Goal: Task Accomplishment & Management: Complete application form

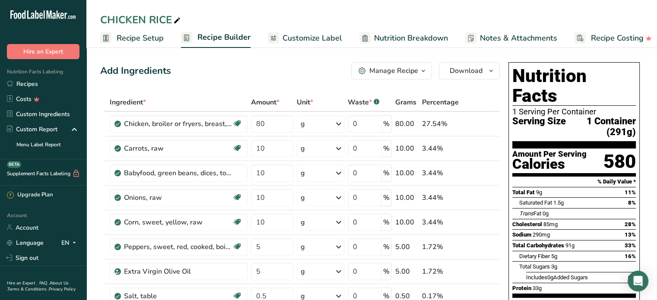
drag, startPoint x: 27, startPoint y: 82, endPoint x: 471, endPoint y: 1, distance: 451.3
click at [27, 82] on link "Recipes" at bounding box center [43, 83] width 86 height 15
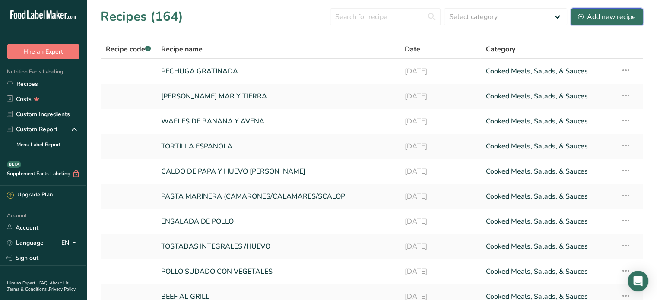
click at [600, 15] on div "Add new recipe" at bounding box center [607, 17] width 58 height 10
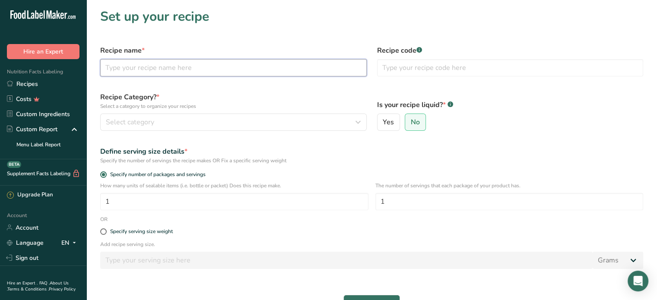
click at [155, 63] on input "text" at bounding box center [233, 67] width 266 height 17
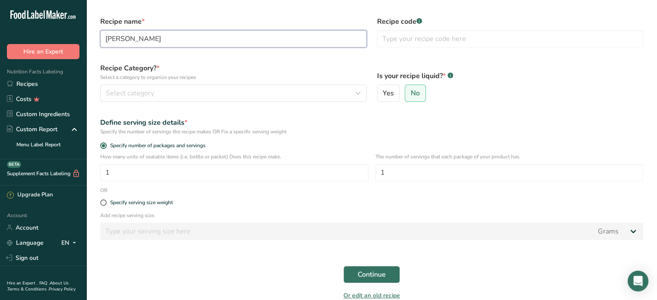
scroll to position [29, 0]
type input "[PERSON_NAME]"
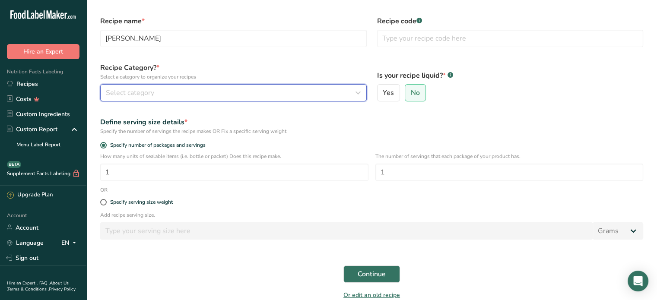
click at [211, 92] on div "Select category" at bounding box center [231, 93] width 250 height 10
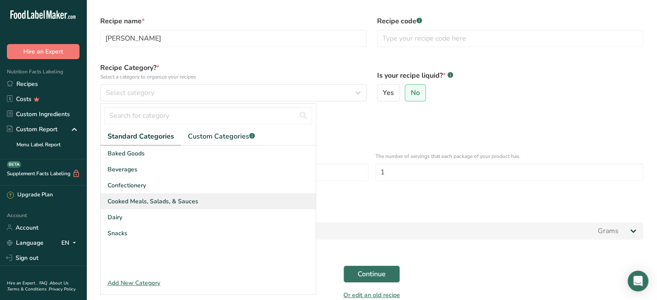
click at [159, 200] on span "Cooked Meals, Salads, & Sauces" at bounding box center [153, 201] width 91 height 9
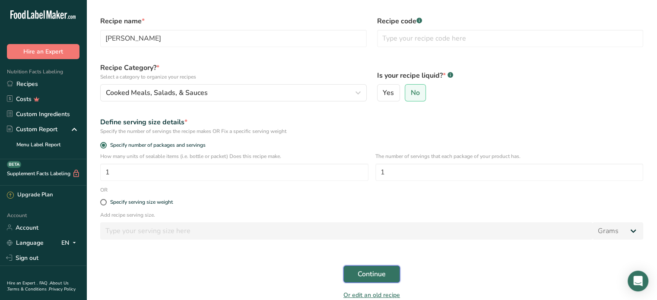
click at [381, 276] on span "Continue" at bounding box center [372, 274] width 28 height 10
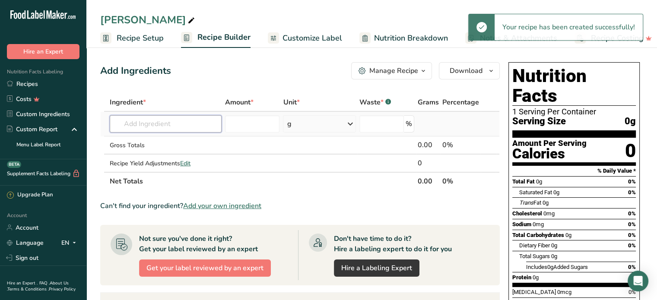
click at [130, 124] on input "text" at bounding box center [166, 123] width 112 height 17
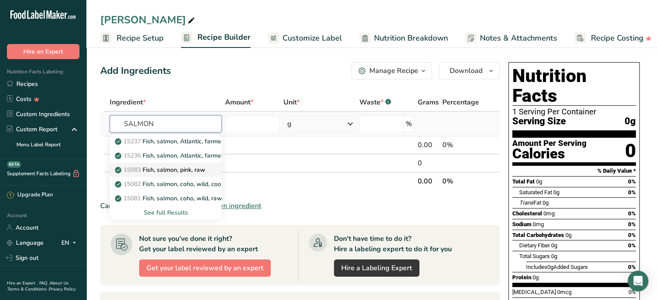
type input "SALMON"
click at [171, 167] on p "15083 Fish, salmon, pink, raw" at bounding box center [161, 169] width 89 height 9
type input "Fish, salmon, pink, raw"
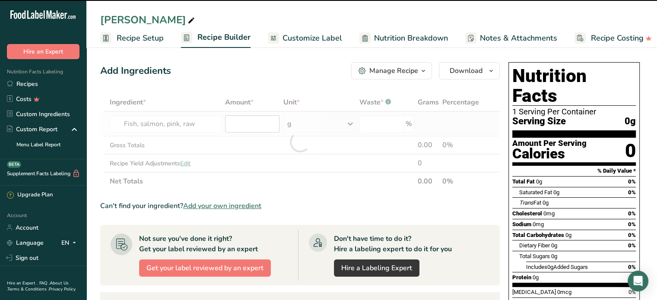
type input "0"
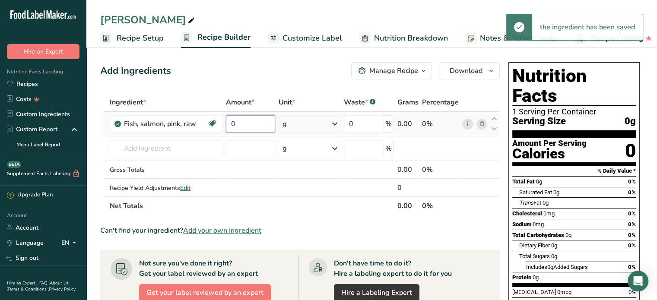
click at [251, 124] on input "0" at bounding box center [250, 123] width 49 height 17
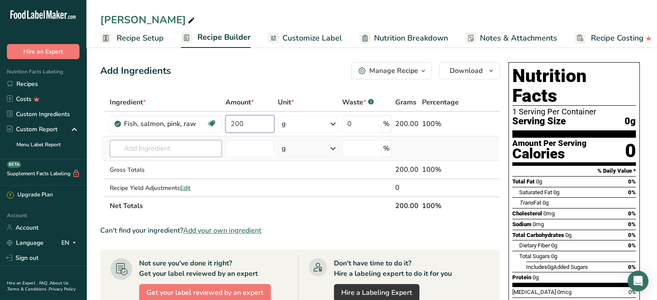
type input "200"
click at [168, 146] on div "Ingredient * Amount * Unit * Waste * .a-a{fill:#347362;}.b-a{fill:#fff;} Grams …" at bounding box center [299, 154] width 399 height 122
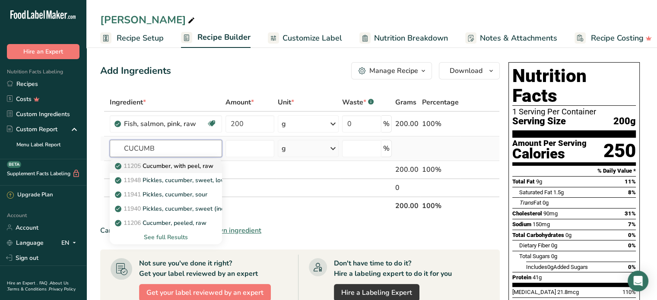
type input "CUCUMB"
click at [173, 164] on p "11205 Cucumber, with peel, raw" at bounding box center [165, 166] width 97 height 9
type input "Cucumber, with peel, raw"
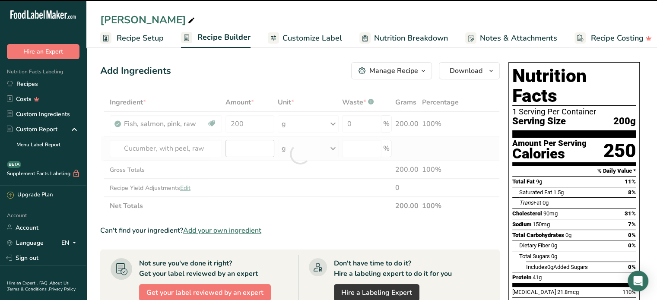
type input "0"
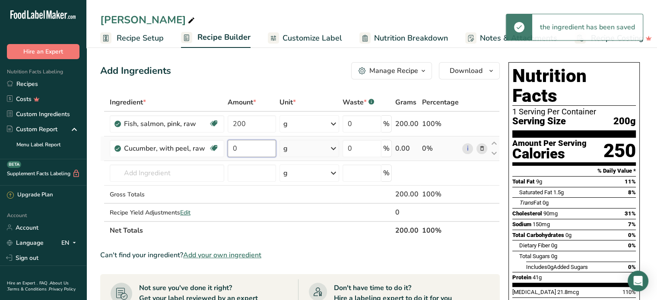
click at [241, 149] on input "0" at bounding box center [252, 148] width 48 height 17
type input "60"
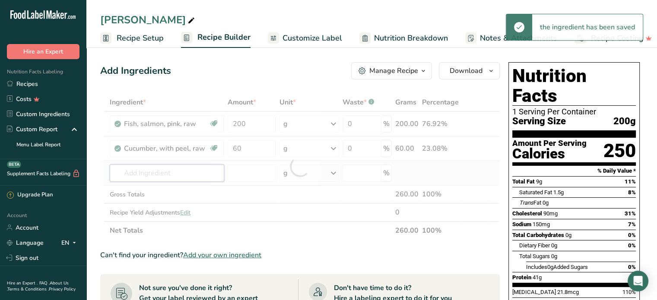
click at [165, 169] on div "Ingredient * Amount * Unit * Waste * .a-a{fill:#347362;}.b-a{fill:#fff;} Grams …" at bounding box center [299, 166] width 399 height 146
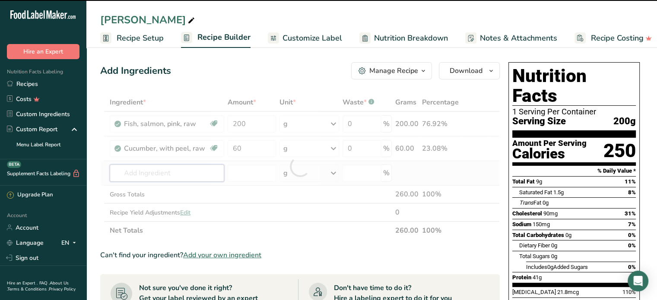
type input "S"
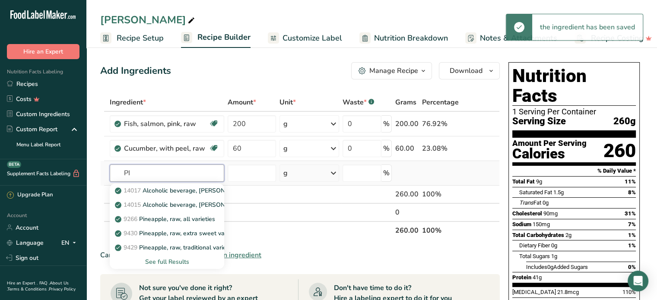
type input "P"
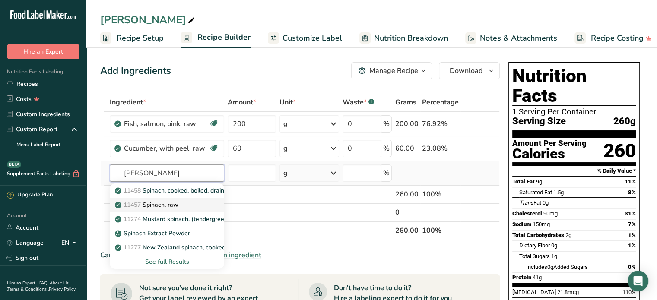
type input "[PERSON_NAME]"
click at [178, 206] on p "11457 Spinach, raw" at bounding box center [148, 204] width 62 height 9
type input "Spinach, raw"
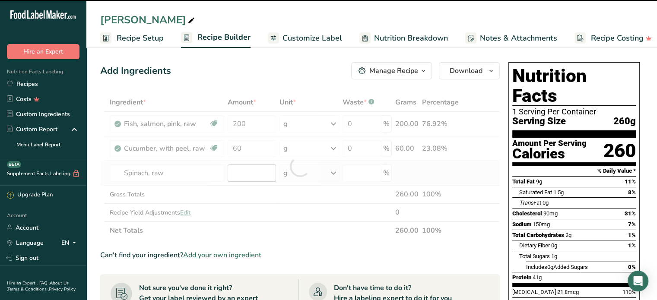
type input "0"
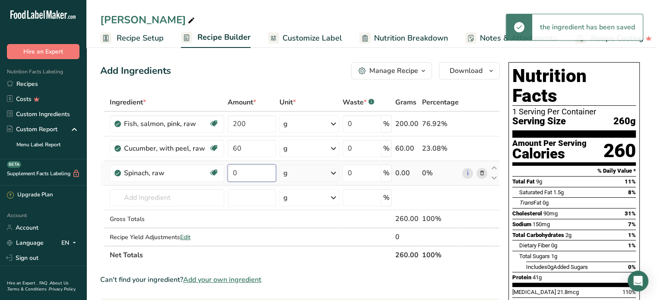
click at [247, 178] on input "0" at bounding box center [252, 173] width 48 height 17
type input "20"
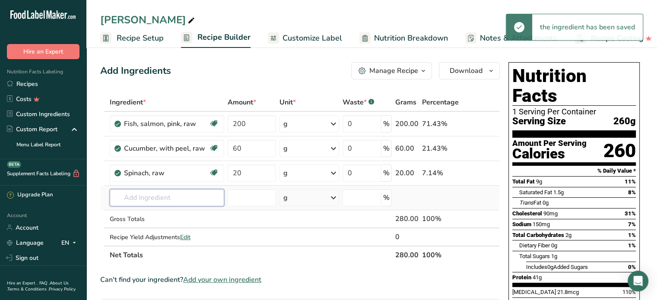
click at [171, 193] on div "Ingredient * Amount * Unit * Waste * .a-a{fill:#347362;}.b-a{fill:#fff;} Grams …" at bounding box center [299, 178] width 399 height 171
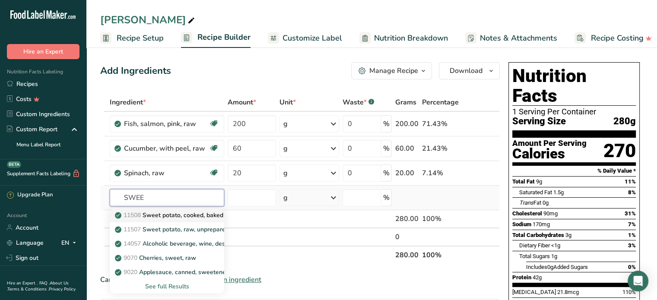
type input "SWEE"
click at [168, 212] on p "11508 Sweet potato, cooked, baked in skin, flesh, without salt" at bounding box center [206, 215] width 179 height 9
type input "Sweet potato, cooked, baked in skin, flesh, without salt"
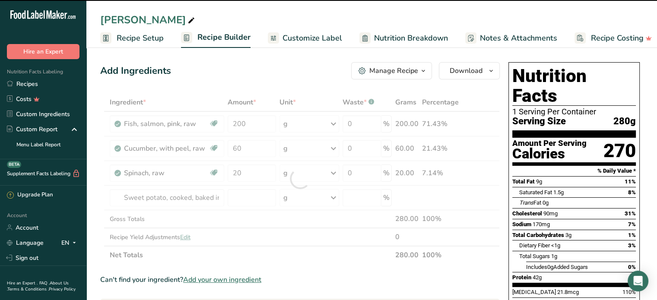
type input "0"
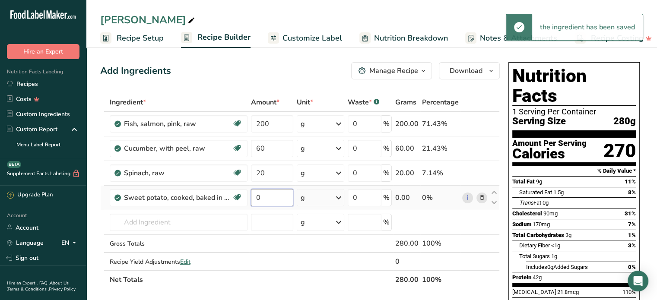
click at [261, 197] on input "0" at bounding box center [272, 197] width 42 height 17
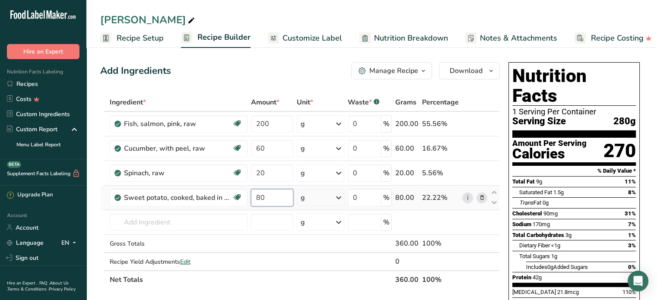
type input "8"
type input "100"
click at [127, 225] on div "Ingredient * Amount * Unit * Waste * .a-a{fill:#347362;}.b-a{fill:#fff;} Grams …" at bounding box center [299, 191] width 399 height 196
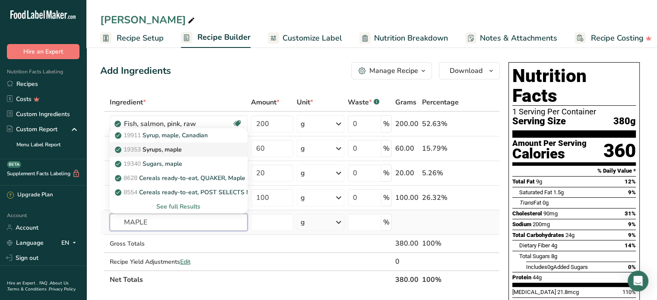
type input "MAPLE"
click at [182, 146] on p "19353 Syrups, maple" at bounding box center [149, 149] width 65 height 9
type input "Syrups, maple"
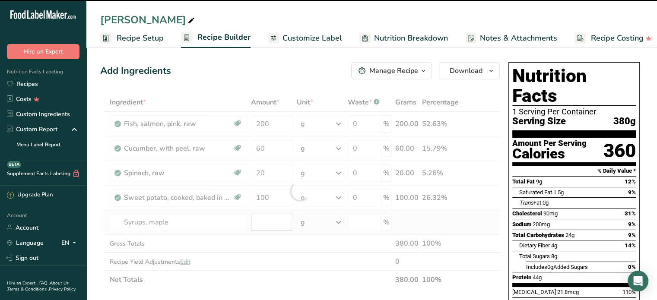
type input "0"
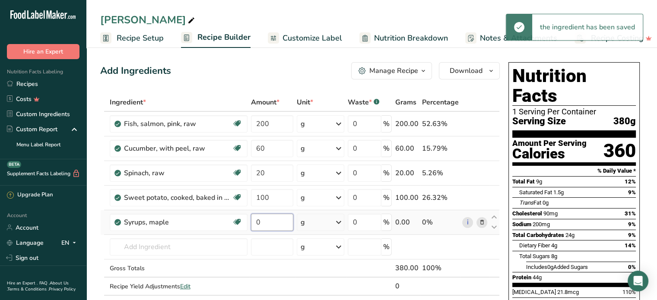
click at [272, 217] on input "0" at bounding box center [272, 222] width 42 height 17
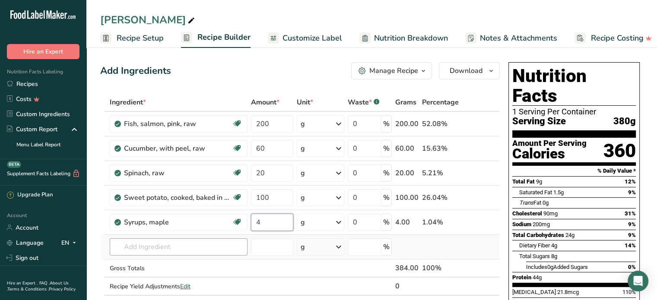
type input "4"
click at [178, 248] on div "Ingredient * Amount * Unit * Waste * .a-a{fill:#347362;}.b-a{fill:#fff;} Grams …" at bounding box center [299, 203] width 399 height 220
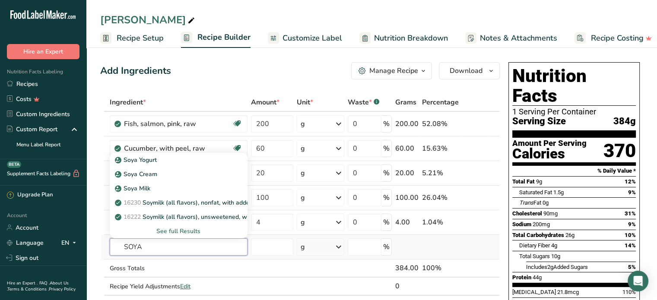
click at [149, 248] on input "SOYA" at bounding box center [179, 246] width 138 height 17
type input "S"
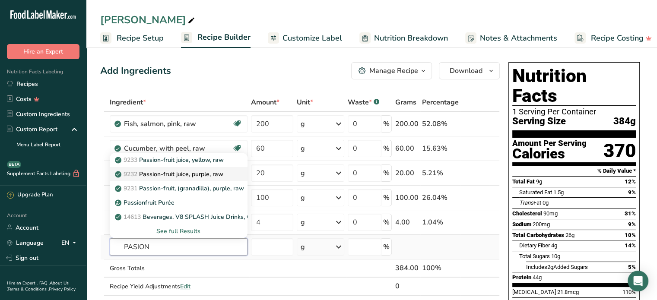
type input "PASION"
click at [171, 171] on p "9232 Passion-fruit juice, purple, raw" at bounding box center [170, 174] width 107 height 9
type input "Passion-fruit juice, purple, raw"
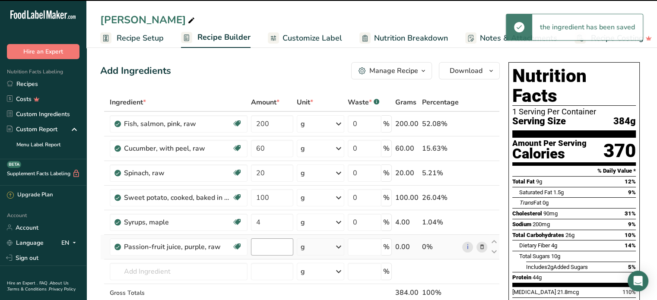
type input "0"
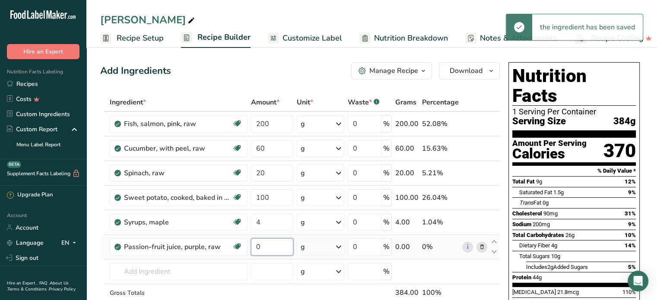
click at [271, 247] on input "0" at bounding box center [272, 246] width 42 height 17
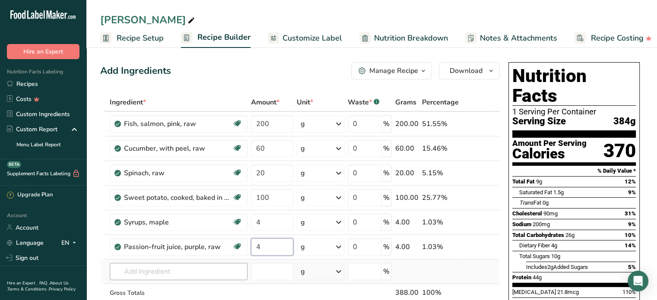
type input "4"
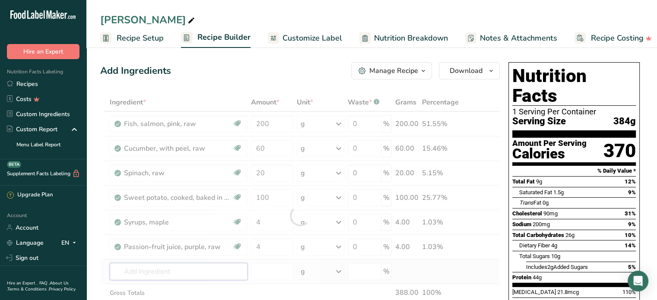
click at [169, 270] on div "Ingredient * Amount * Unit * Waste * .a-a{fill:#347362;}.b-a{fill:#fff;} Grams …" at bounding box center [299, 215] width 399 height 245
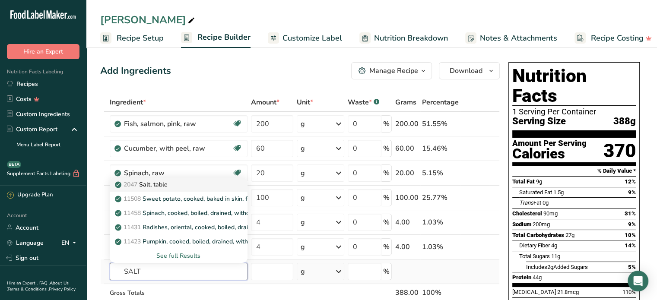
type input "SALT"
click at [154, 187] on p "2047 Salt, table" at bounding box center [142, 184] width 51 height 9
type input "Salt, table"
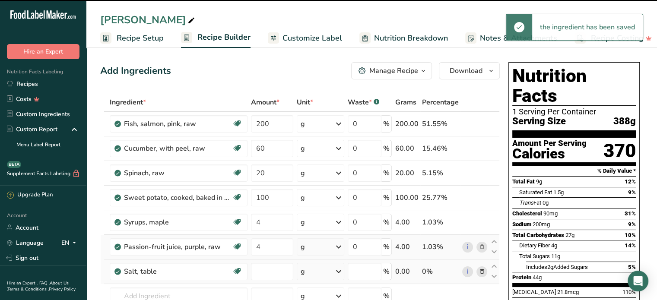
type input "0"
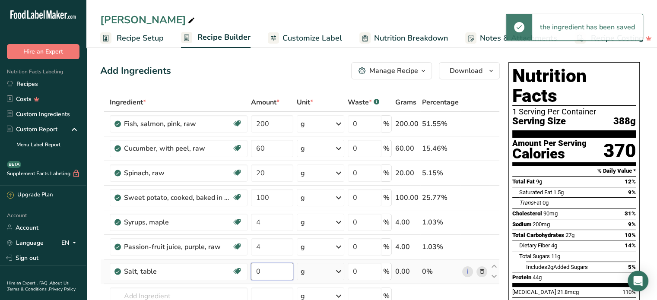
click at [266, 267] on input "0" at bounding box center [272, 271] width 42 height 17
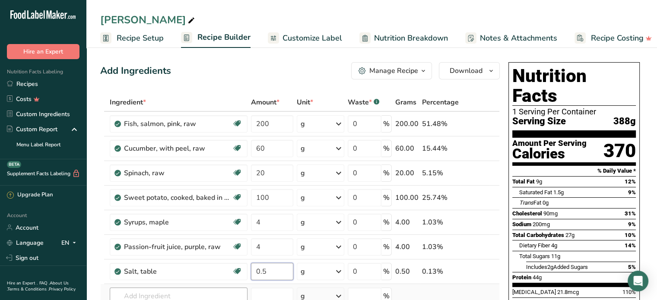
type input "0.5"
click at [143, 295] on div "Ingredient * Amount * Unit * Waste * .a-a{fill:#347362;}.b-a{fill:#fff;} Grams …" at bounding box center [299, 227] width 399 height 269
click at [124, 296] on input "text" at bounding box center [179, 296] width 138 height 17
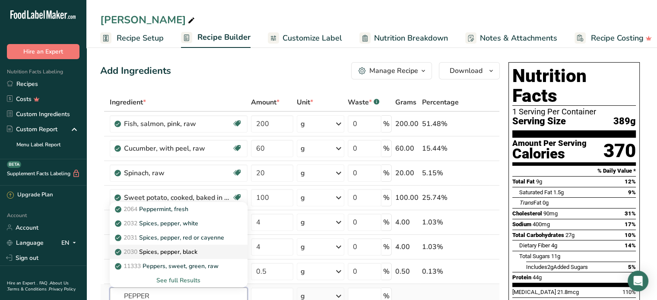
type input "PEPPER"
click at [168, 248] on p "2030 Spices, pepper, black" at bounding box center [157, 251] width 81 height 9
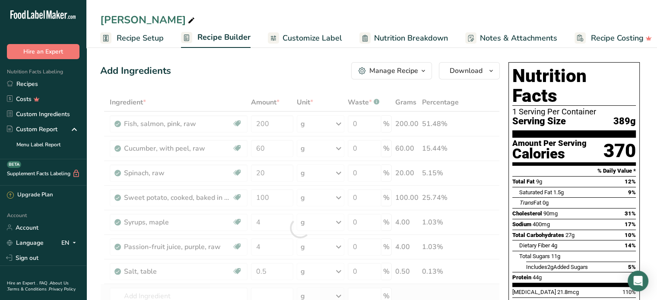
type input "Spices, pepper, black"
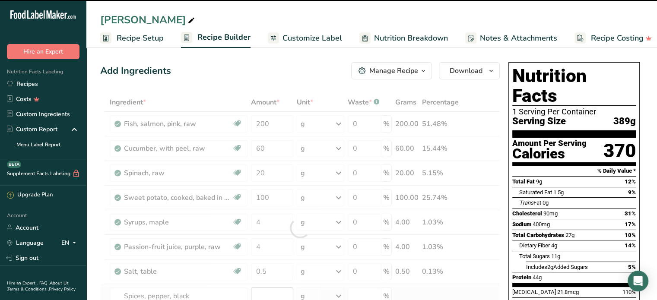
type input "0"
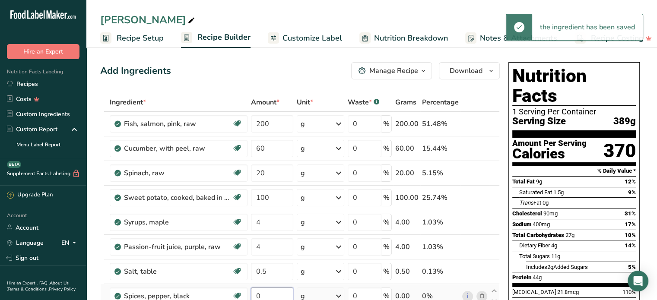
click at [264, 293] on input "0" at bounding box center [272, 296] width 42 height 17
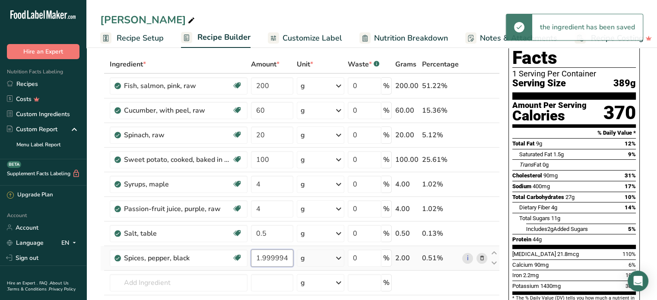
scroll to position [41, 0]
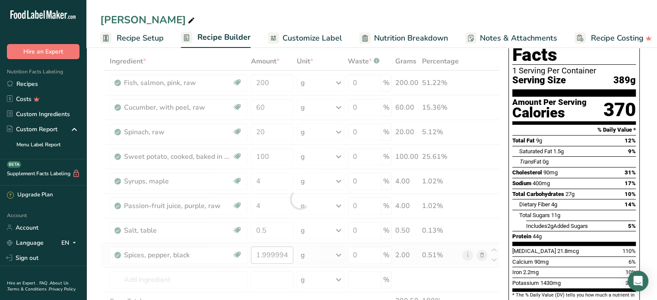
click at [264, 293] on div "Ingredient * Amount * Unit * Waste * .a-a{fill:#347362;}.b-a{fill:#fff;} Grams …" at bounding box center [299, 199] width 399 height 294
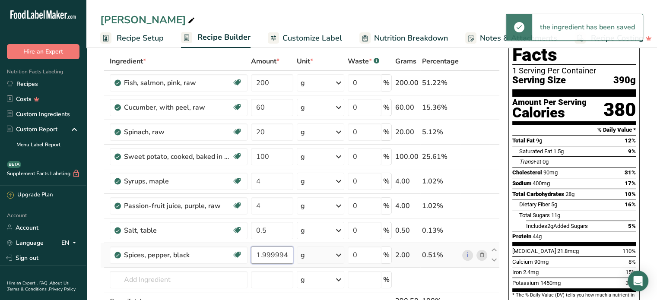
click at [287, 256] on input "1.999994" at bounding box center [272, 255] width 42 height 17
type input "1"
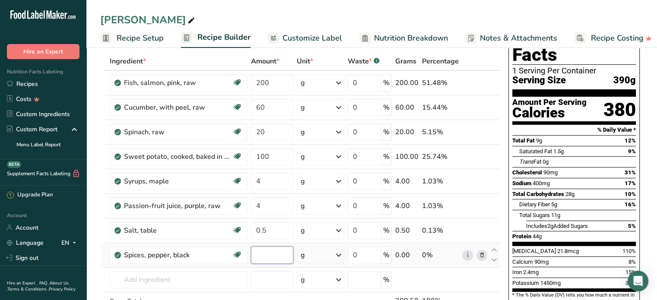
type input "2"
type input "1"
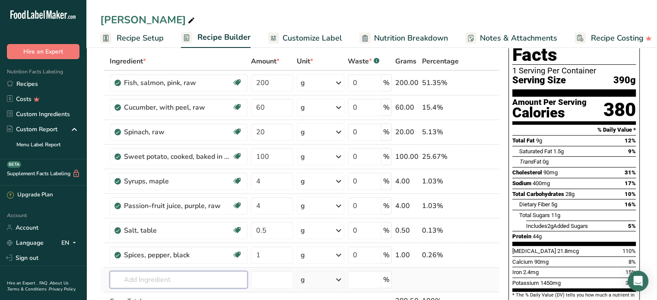
click at [171, 278] on div "Ingredient * Amount * Unit * Waste * .a-a{fill:#347362;}.b-a{fill:#fff;} Grams …" at bounding box center [299, 199] width 399 height 294
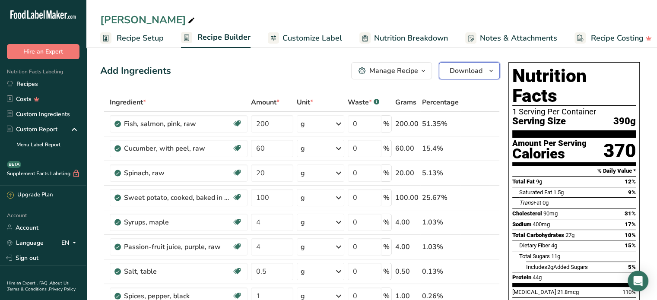
click at [459, 71] on span "Download" at bounding box center [466, 71] width 33 height 10
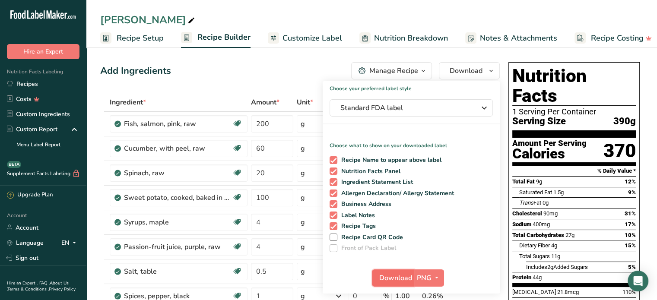
click at [389, 278] on span "Download" at bounding box center [395, 278] width 33 height 10
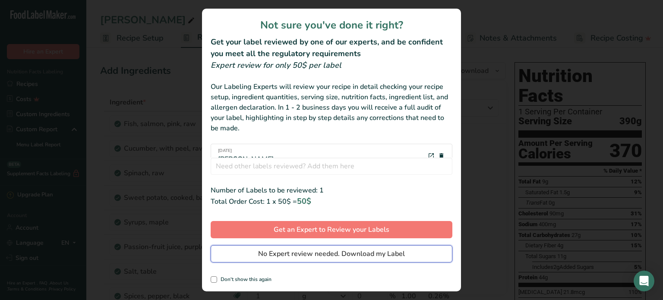
click at [375, 258] on span "No Expert review needed. Download my Label" at bounding box center [331, 254] width 147 height 10
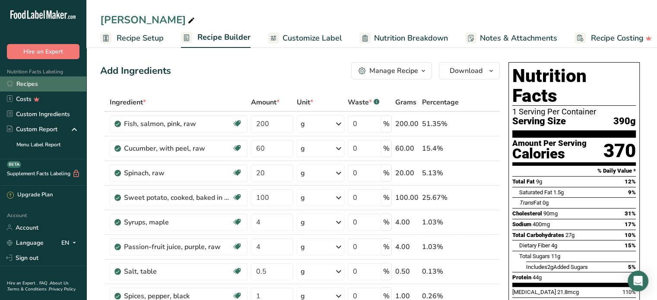
click at [40, 87] on link "Recipes" at bounding box center [43, 83] width 86 height 15
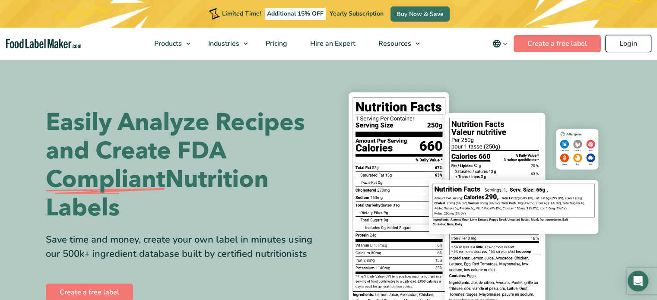
click at [637, 44] on link "Login" at bounding box center [628, 43] width 46 height 17
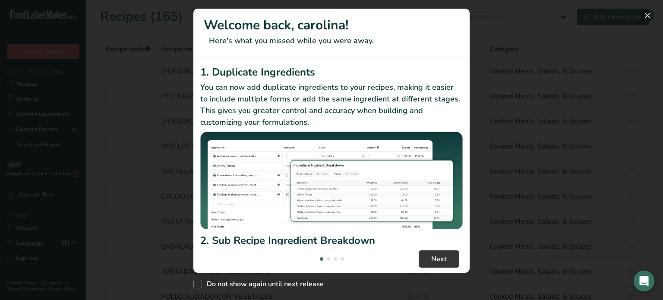
click at [650, 12] on button "New Features" at bounding box center [648, 16] width 14 height 14
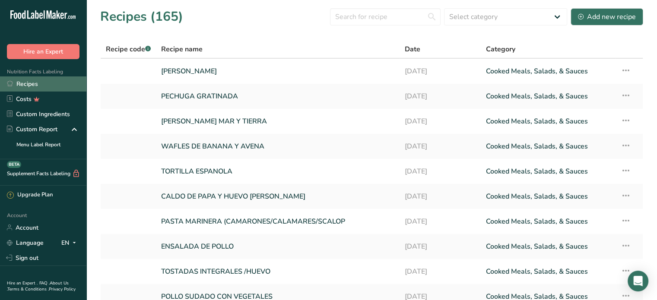
click at [32, 86] on link "Recipes" at bounding box center [43, 83] width 86 height 15
click at [48, 79] on link "Recipes" at bounding box center [43, 83] width 86 height 15
click at [610, 14] on div "Add new recipe" at bounding box center [607, 17] width 58 height 10
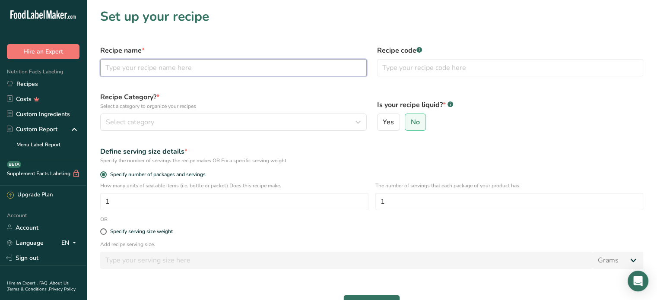
click at [131, 67] on input "text" at bounding box center [233, 67] width 266 height 17
type input "PINCHO DE POLLO"
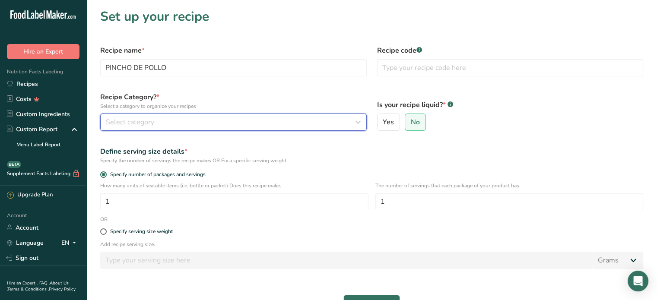
click at [173, 120] on div "Select category" at bounding box center [231, 122] width 250 height 10
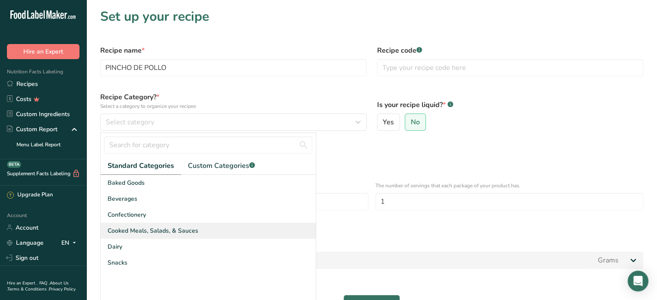
click at [134, 228] on span "Cooked Meals, Salads, & Sauces" at bounding box center [153, 230] width 91 height 9
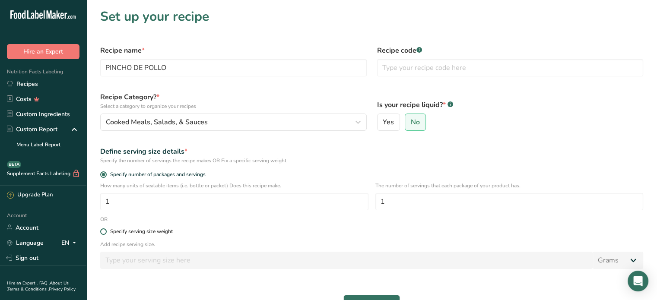
scroll to position [43, 0]
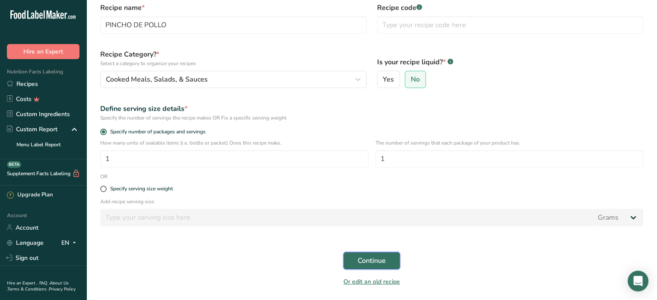
click at [362, 259] on span "Continue" at bounding box center [372, 261] width 28 height 10
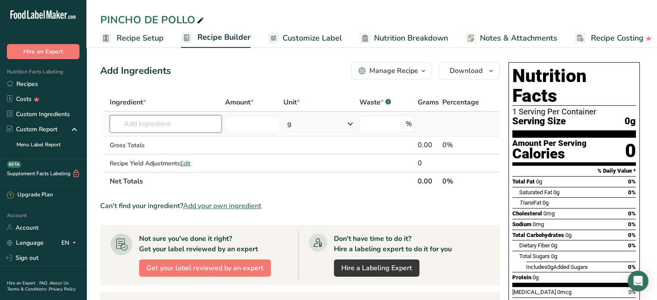
click at [192, 120] on input "text" at bounding box center [166, 123] width 112 height 17
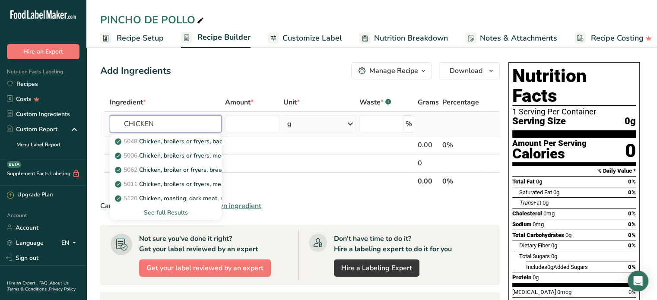
type input "CHICKEN"
click at [169, 209] on div "See full Results" at bounding box center [166, 212] width 98 height 9
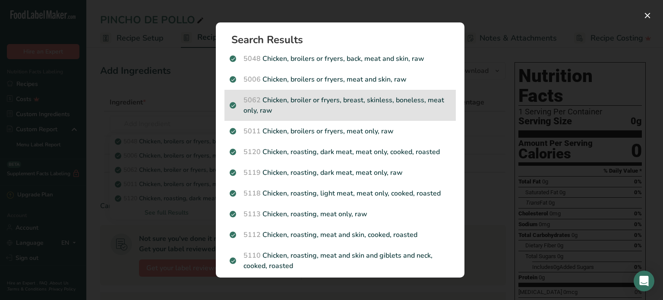
click at [392, 107] on p "5062 Chicken, broiler or fryers, breast, skinless, boneless, meat only, raw" at bounding box center [340, 105] width 221 height 21
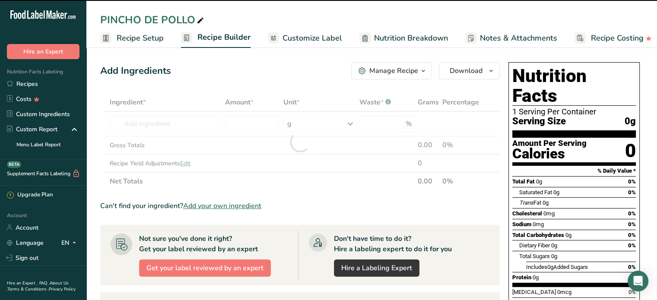
type input "0"
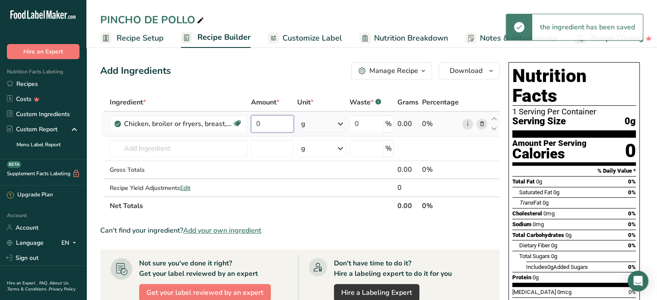
click at [268, 124] on input "0" at bounding box center [272, 123] width 43 height 17
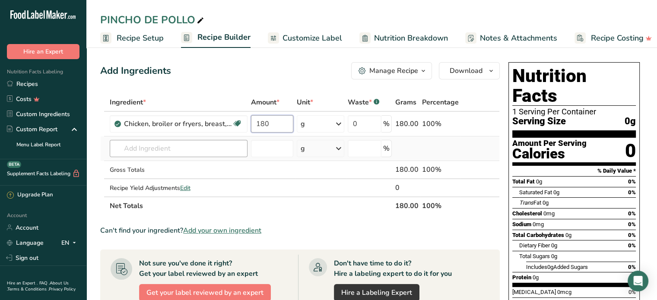
type input "180"
click at [126, 155] on div "Ingredient * Amount * Unit * Waste * .a-a{fill:#347362;}.b-a{fill:#fff;} Grams …" at bounding box center [299, 154] width 399 height 122
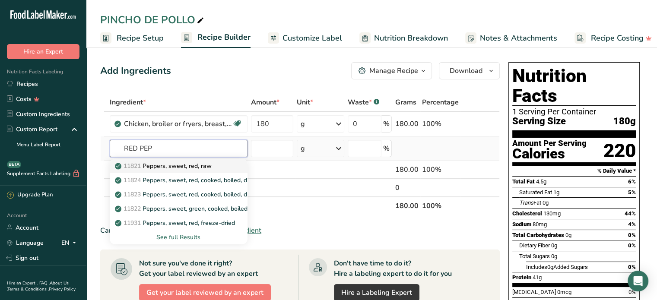
type input "RED PEP"
click at [176, 165] on p "11821 Peppers, sweet, red, raw" at bounding box center [164, 166] width 95 height 9
type input "Peppers, sweet, red, raw"
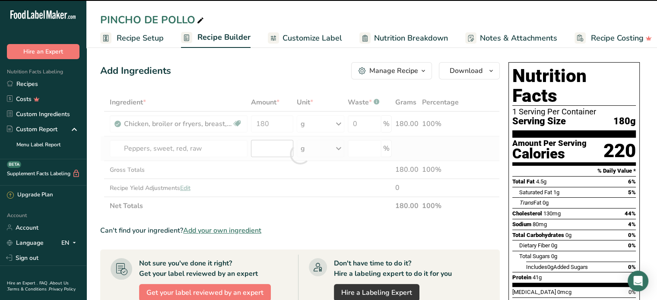
type input "0"
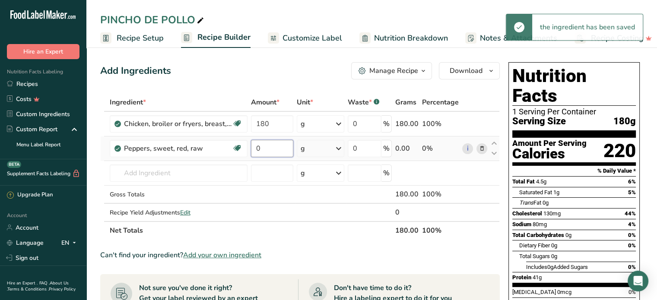
click at [268, 147] on input "0" at bounding box center [272, 148] width 42 height 17
type input "2"
click at [175, 168] on div "Ingredient * Amount * Unit * Waste * .a-a{fill:#347362;}.b-a{fill:#fff;} Grams …" at bounding box center [299, 166] width 399 height 146
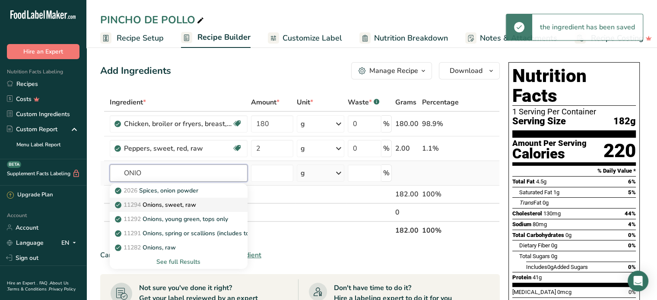
type input "ONIO"
click at [171, 203] on p "11294 Onions, sweet, raw" at bounding box center [156, 204] width 79 height 9
type input "Onions, sweet, raw"
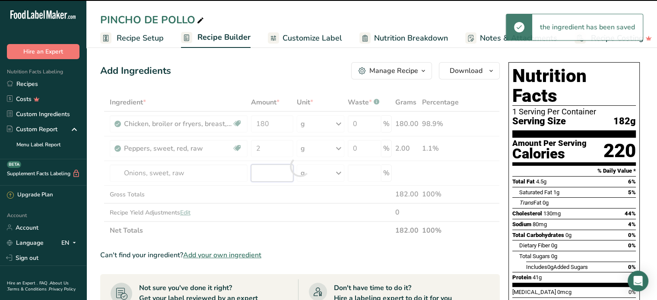
type input "0"
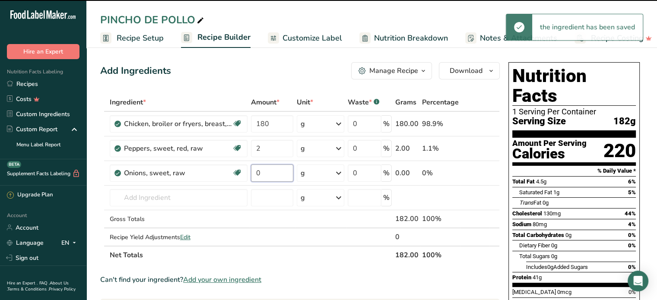
click at [269, 172] on input "0" at bounding box center [272, 173] width 42 height 17
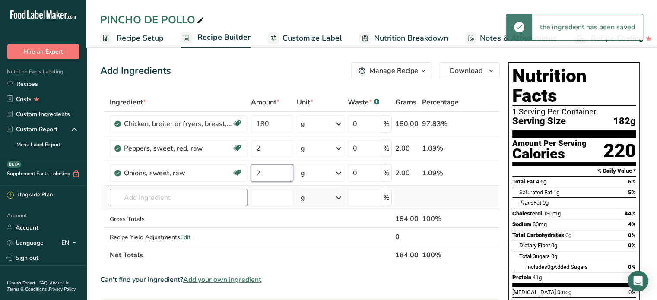
type input "2"
click at [191, 200] on div "Ingredient * Amount * Unit * Waste * .a-a{fill:#347362;}.b-a{fill:#fff;} Grams …" at bounding box center [299, 178] width 399 height 171
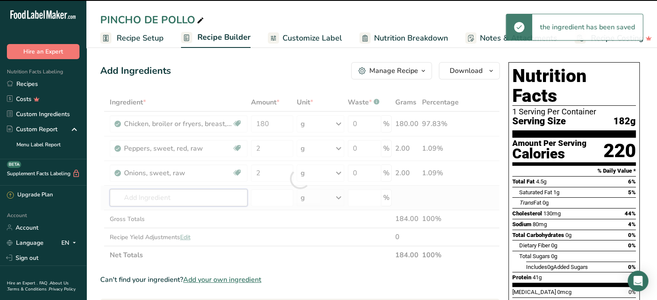
type input "C"
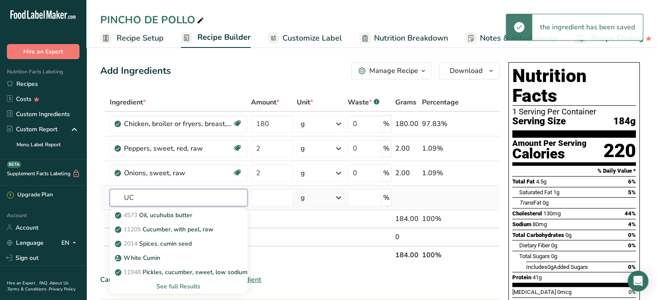
type input "U"
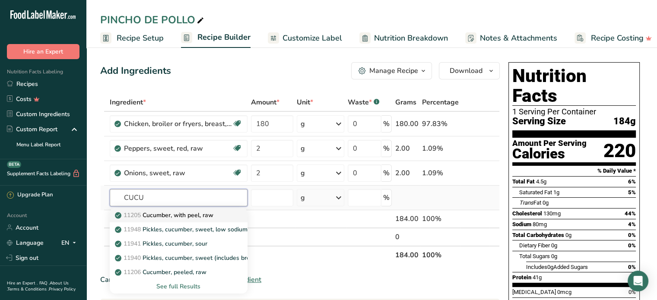
type input "CUCU"
click at [169, 214] on p "11205 Cucumber, with peel, raw" at bounding box center [165, 215] width 97 height 9
type input "Cucumber, with peel, raw"
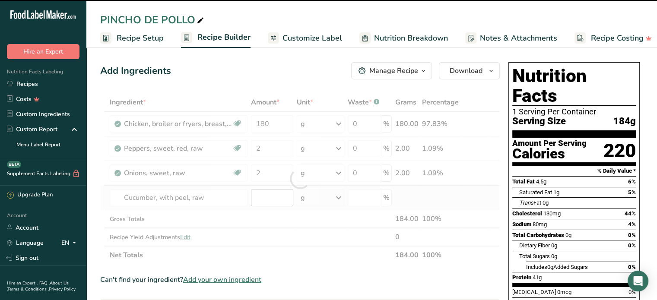
type input "0"
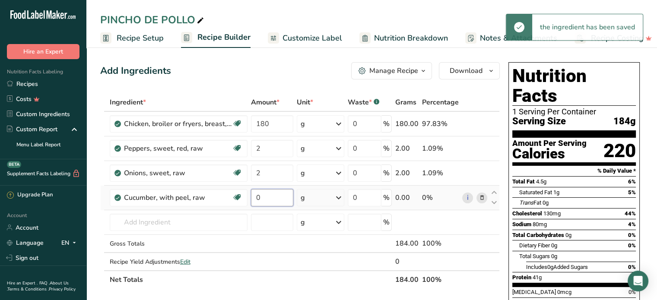
click at [264, 200] on input "0" at bounding box center [272, 197] width 42 height 17
type input "40"
click at [197, 222] on div "Ingredient * Amount * Unit * Waste * .a-a{fill:#347362;}.b-a{fill:#fff;} Grams …" at bounding box center [299, 191] width 399 height 196
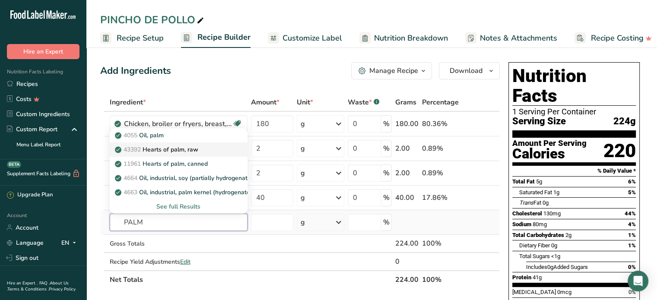
type input "PALM"
click at [184, 147] on p "43392 Hearts of palm, raw" at bounding box center [158, 149] width 82 height 9
type input "Hearts of palm, raw"
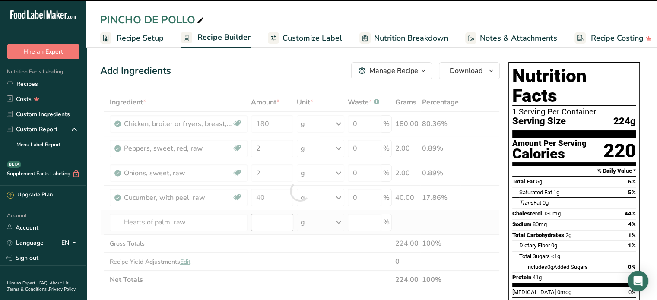
type input "0"
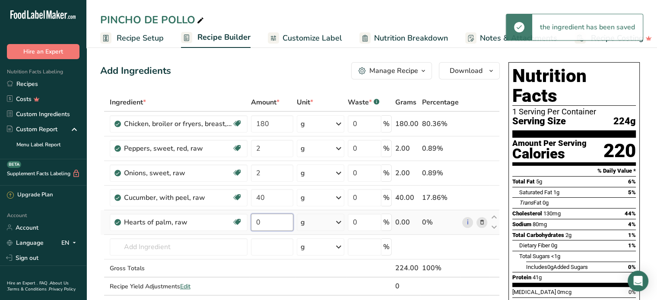
click at [268, 220] on input "0" at bounding box center [272, 222] width 42 height 17
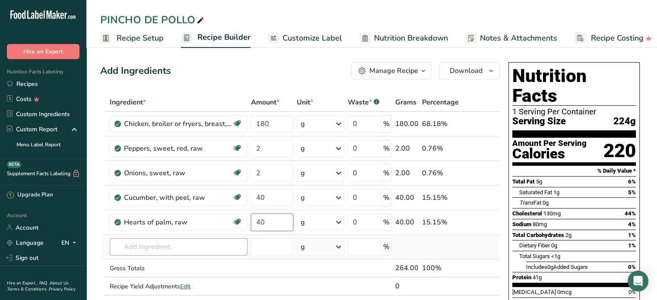
type input "40"
click at [171, 245] on div "Ingredient * Amount * Unit * Waste * .a-a{fill:#347362;}.b-a{fill:#fff;} Grams …" at bounding box center [299, 203] width 399 height 220
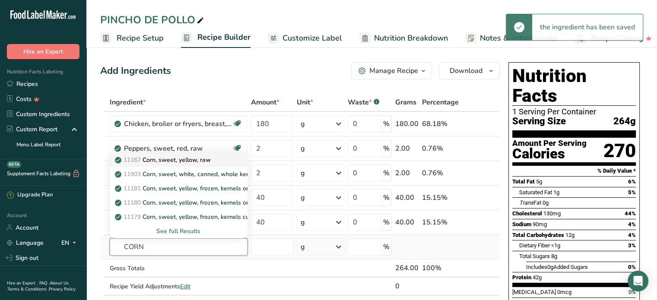
type input "CORN"
click at [183, 157] on p "11167 Corn, sweet, yellow, raw" at bounding box center [164, 159] width 94 height 9
type input "Corn, sweet, yellow, raw"
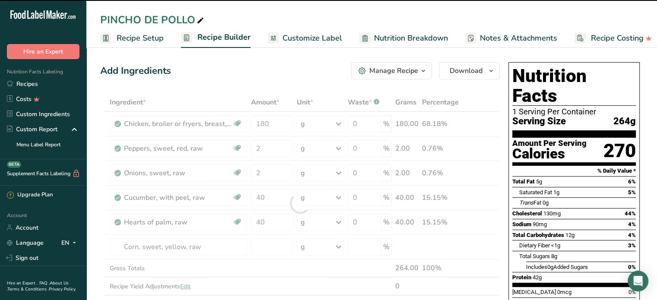
type input "0"
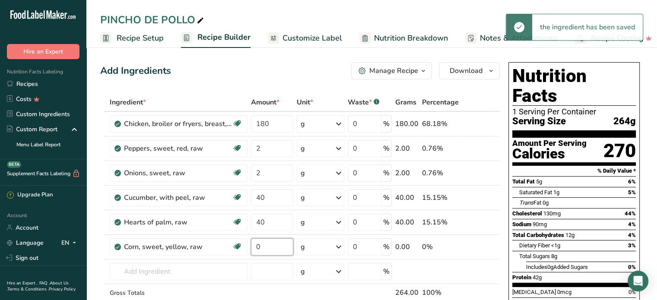
click at [266, 246] on input "0" at bounding box center [272, 246] width 42 height 17
type input "1"
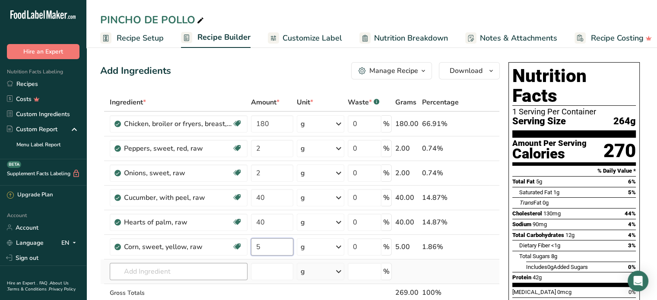
type input "5"
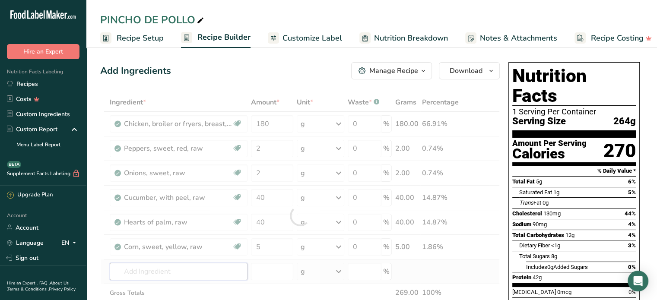
click at [197, 266] on div "Ingredient * Amount * Unit * Waste * .a-a{fill:#347362;}.b-a{fill:#fff;} Grams …" at bounding box center [299, 215] width 399 height 245
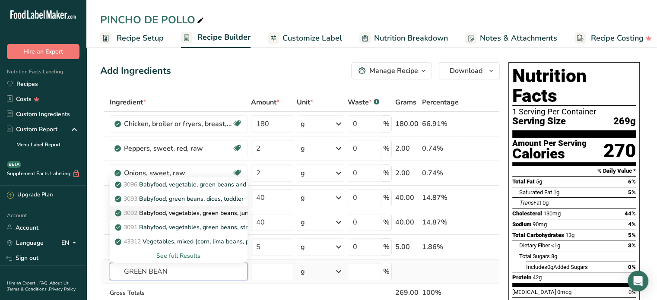
type input "GREEN BEAN"
click at [189, 209] on p "3092 Babyfood, vegetables, green beans, junior" at bounding box center [186, 213] width 139 height 9
type input "Babyfood, vegetables, green beans, junior"
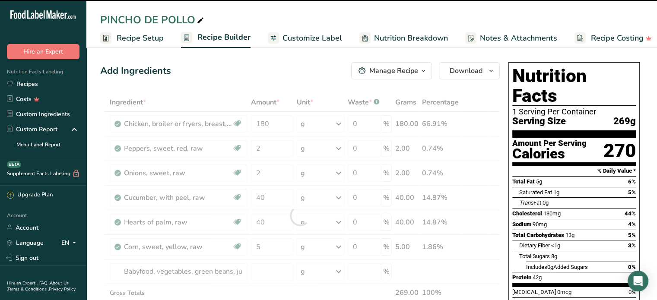
type input "0"
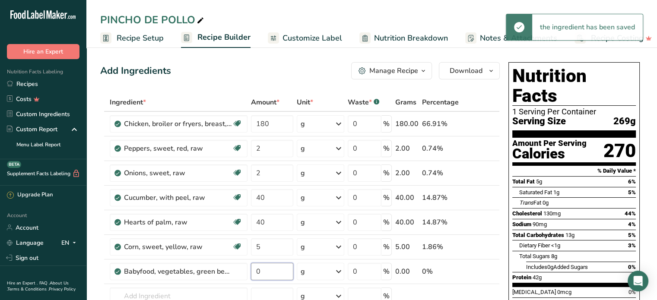
click at [266, 269] on input "0" at bounding box center [272, 271] width 42 height 17
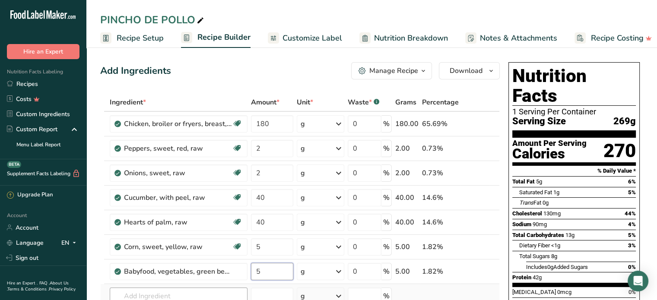
type input "5"
click at [210, 290] on div "Ingredient * Amount * Unit * Waste * .a-a{fill:#347362;}.b-a{fill:#fff;} Grams …" at bounding box center [299, 227] width 399 height 269
click at [271, 244] on input "5" at bounding box center [272, 246] width 42 height 17
type input "10"
click at [263, 272] on div "Ingredient * Amount * Unit * Waste * .a-a{fill:#347362;}.b-a{fill:#fff;} Grams …" at bounding box center [299, 227] width 399 height 269
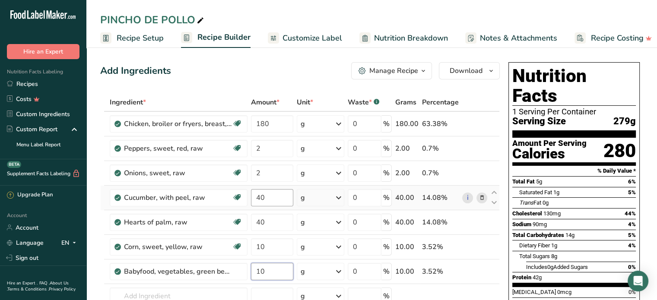
type input "10"
click at [284, 200] on div "Ingredient * Amount * Unit * Waste * .a-a{fill:#347362;}.b-a{fill:#fff;} Grams …" at bounding box center [299, 227] width 399 height 269
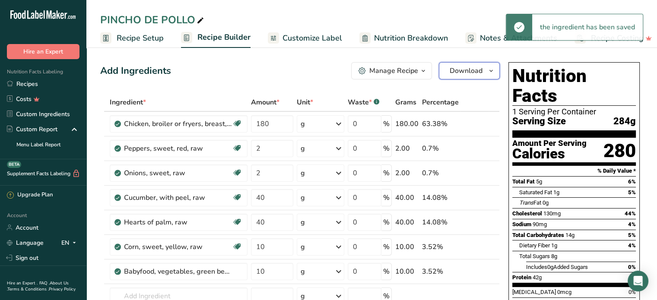
click at [466, 70] on span "Download" at bounding box center [466, 71] width 33 height 10
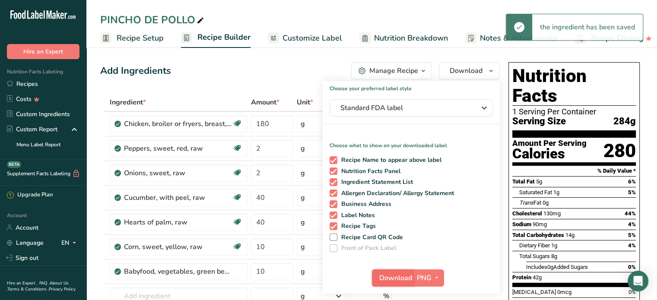
click at [390, 279] on span "Download" at bounding box center [395, 278] width 33 height 10
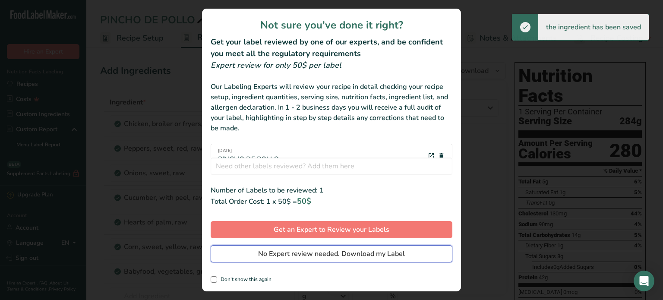
click at [381, 256] on span "No Expert review needed. Download my Label" at bounding box center [331, 254] width 147 height 10
